Goal: Information Seeking & Learning: Learn about a topic

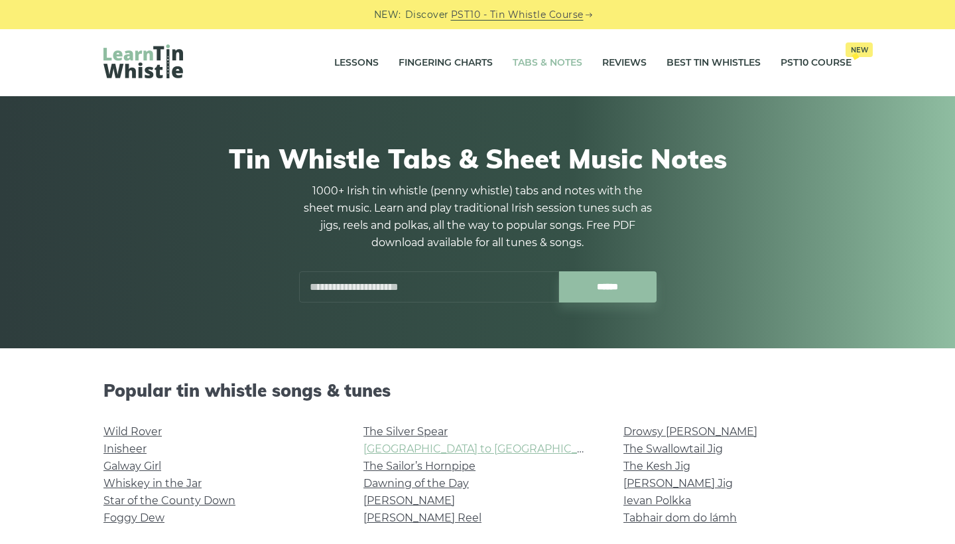
scroll to position [137, 0]
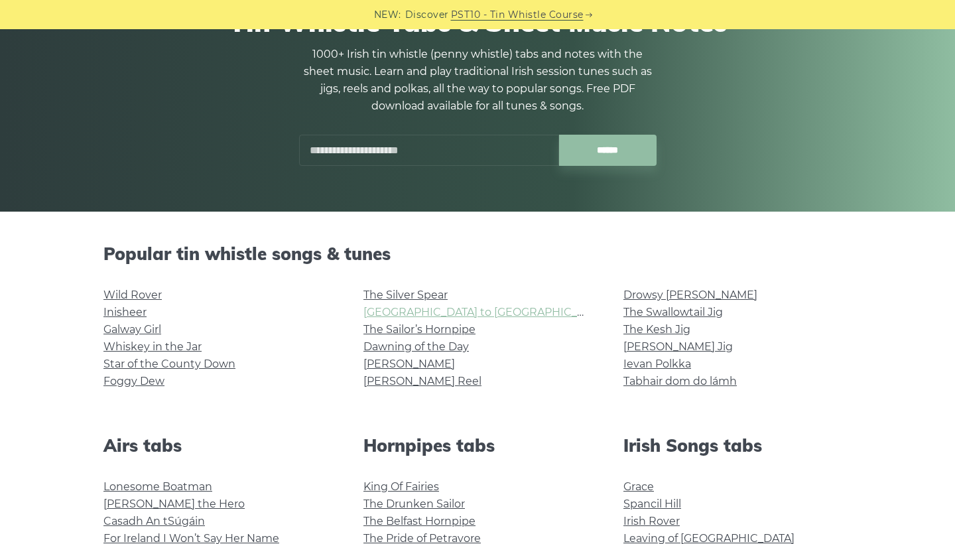
click at [425, 310] on link "[GEOGRAPHIC_DATA] to [GEOGRAPHIC_DATA]" at bounding box center [485, 312] width 245 height 13
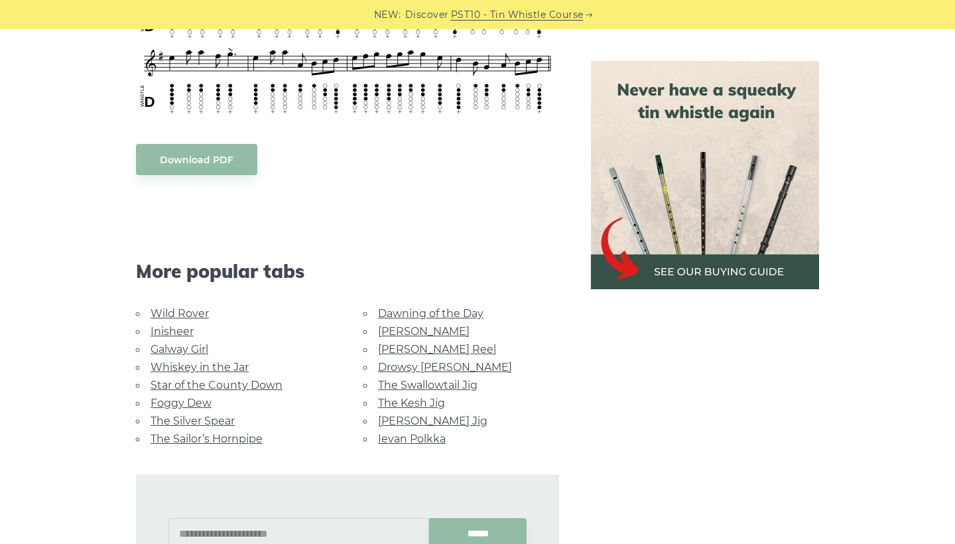
scroll to position [597, 0]
click at [406, 342] on link "[PERSON_NAME] Reel" at bounding box center [437, 348] width 118 height 13
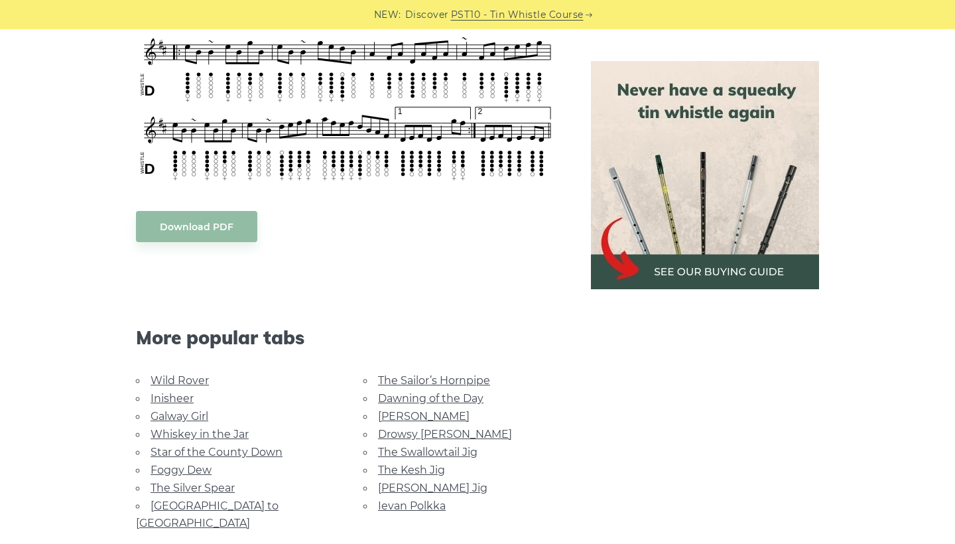
scroll to position [618, 0]
click at [393, 410] on link "[PERSON_NAME]" at bounding box center [424, 416] width 92 height 13
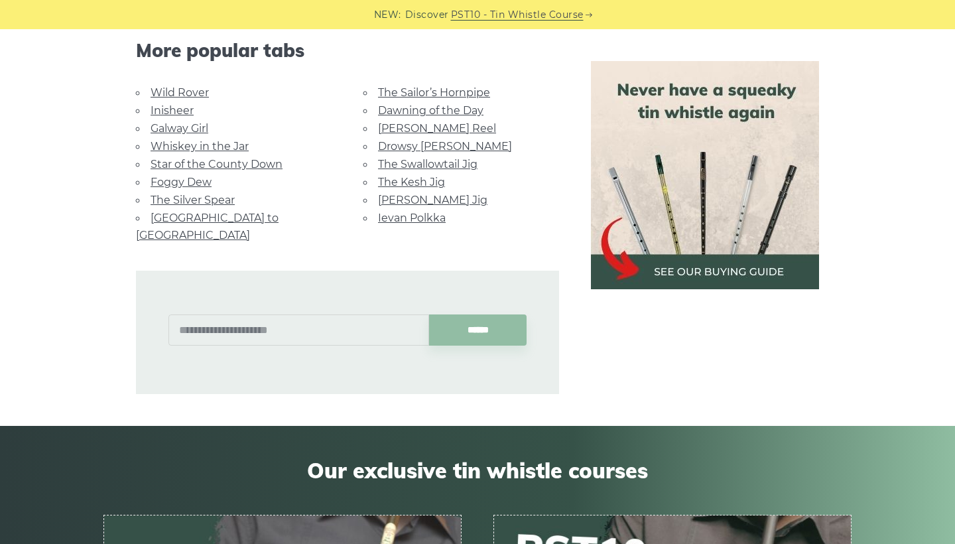
scroll to position [928, 0]
click at [430, 158] on link "The Swallowtail Jig" at bounding box center [427, 163] width 99 height 13
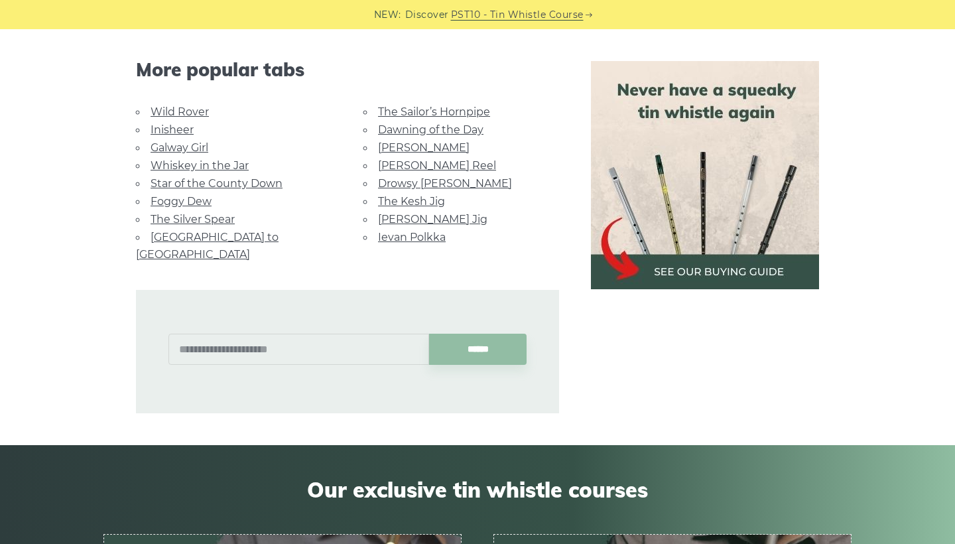
scroll to position [1209, 0]
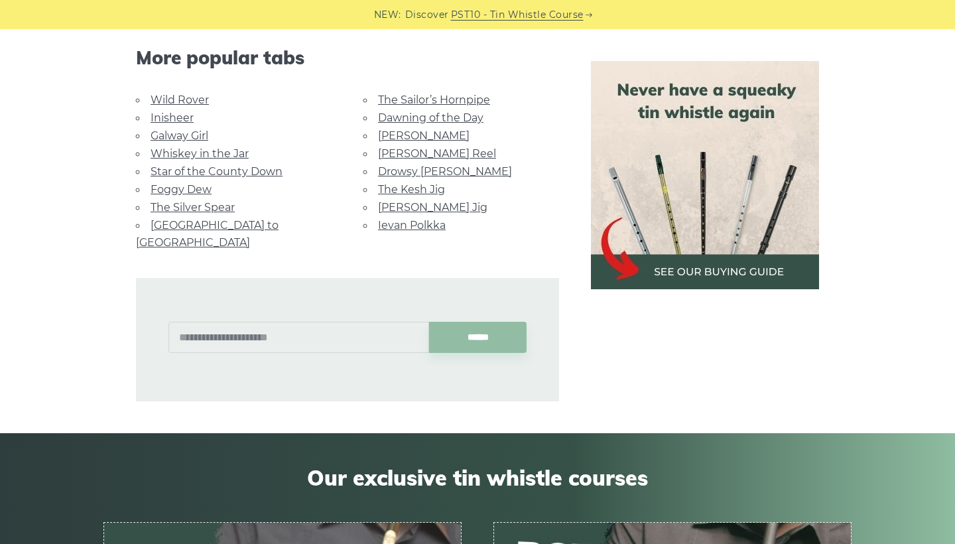
click at [421, 202] on link "[PERSON_NAME] Jig" at bounding box center [432, 207] width 109 height 13
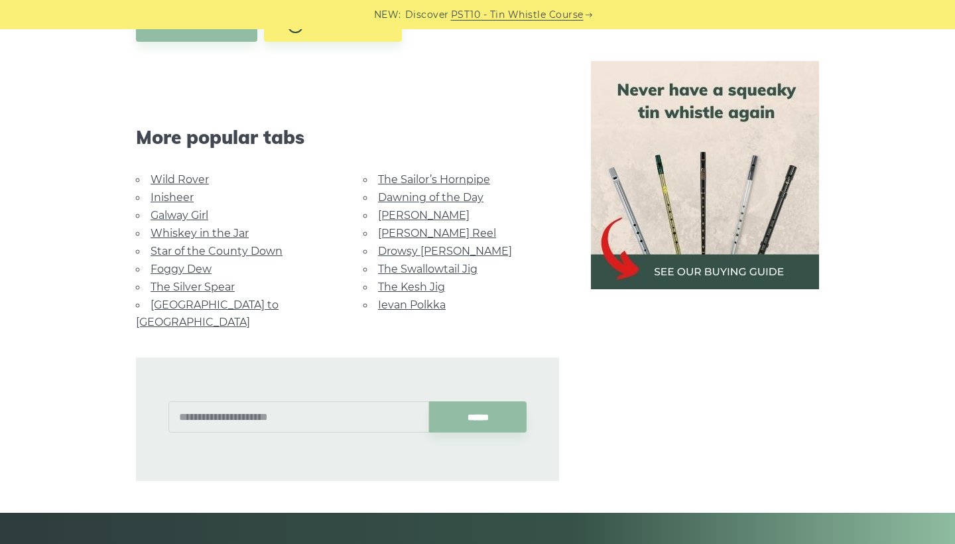
scroll to position [822, 0]
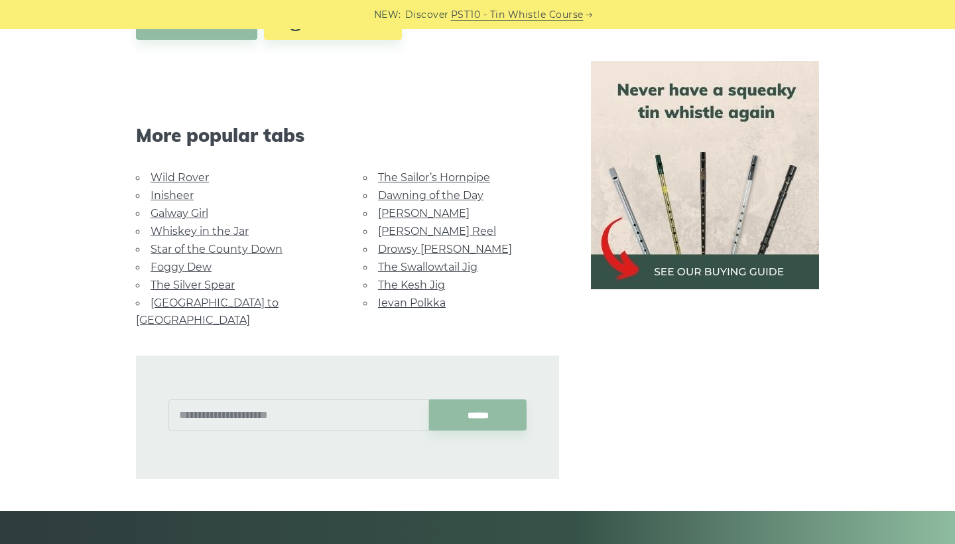
click at [407, 243] on link "Drowsy [PERSON_NAME]" at bounding box center [445, 249] width 134 height 13
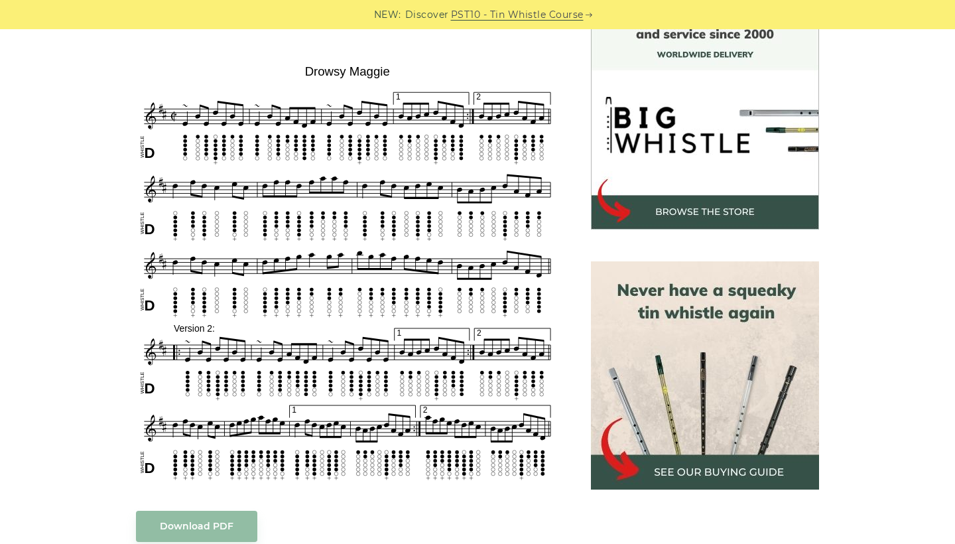
scroll to position [380, 0]
